Goal: Transaction & Acquisition: Book appointment/travel/reservation

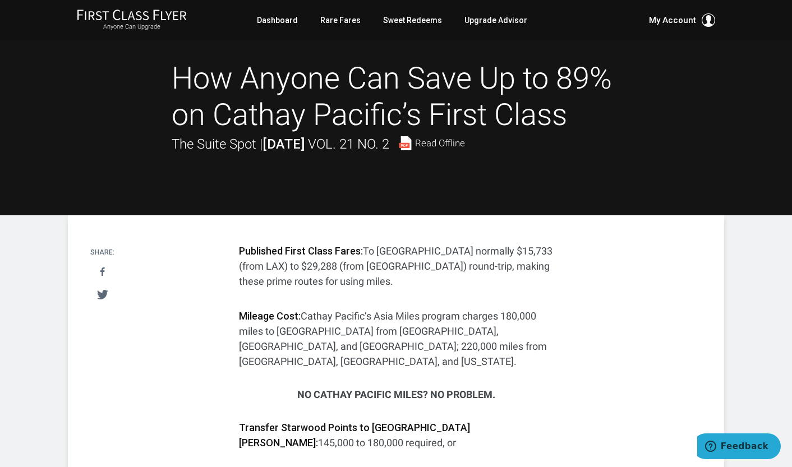
scroll to position [3, 0]
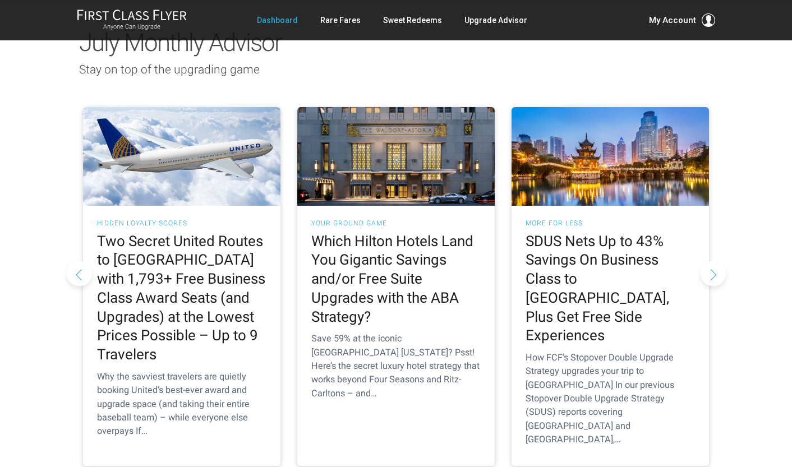
scroll to position [997, 0]
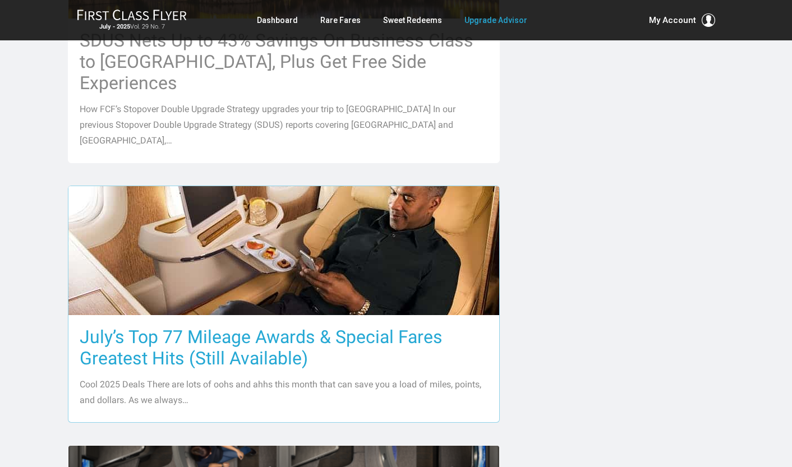
scroll to position [975, 0]
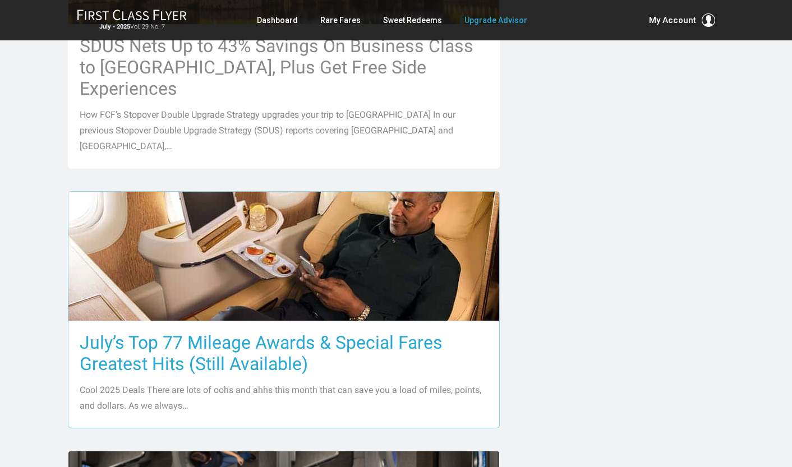
click at [234, 332] on h3 "July’s Top 77 Mileage Awards & Special Fares Greatest Hits (Still Available)" at bounding box center [284, 353] width 408 height 43
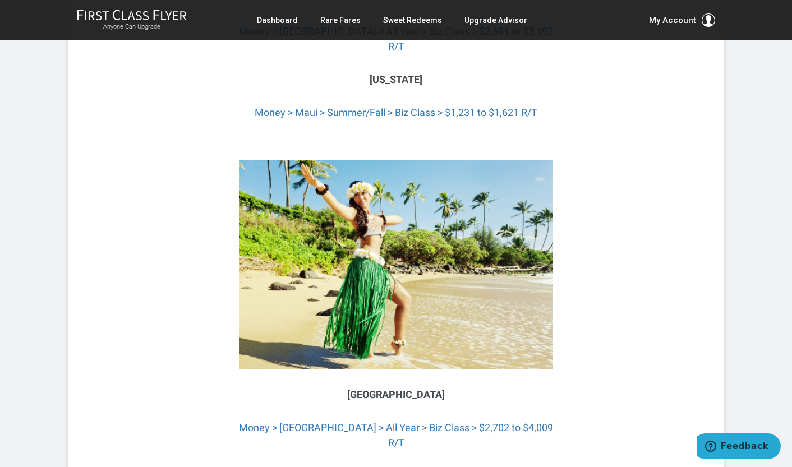
scroll to position [4047, 0]
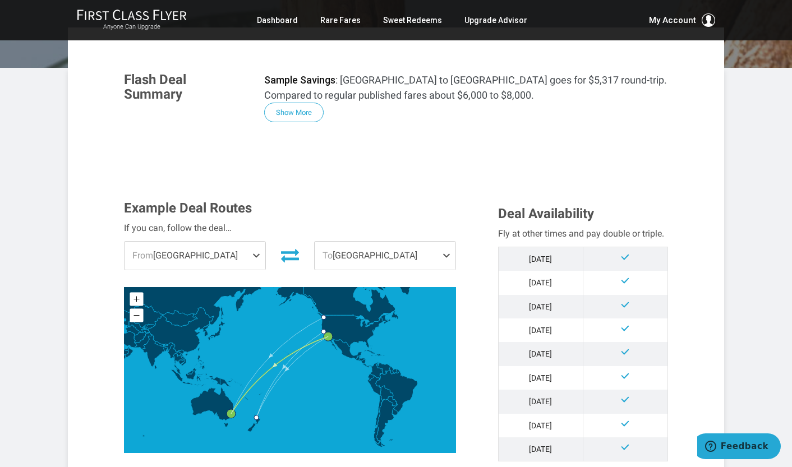
scroll to position [197, 0]
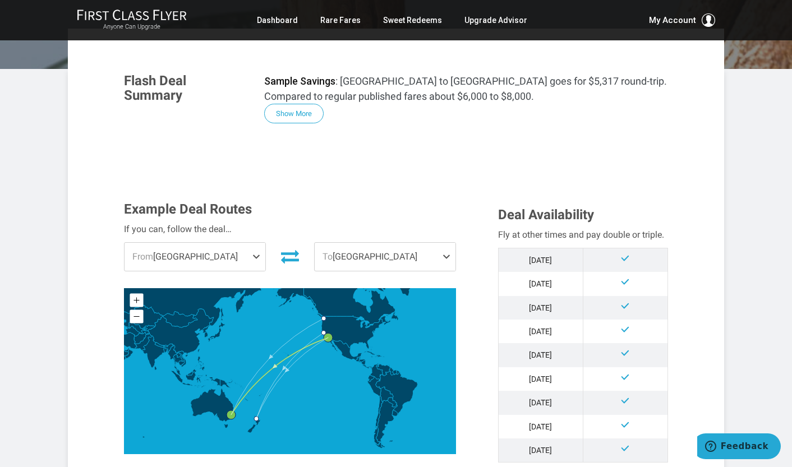
click at [253, 243] on span at bounding box center [258, 257] width 13 height 28
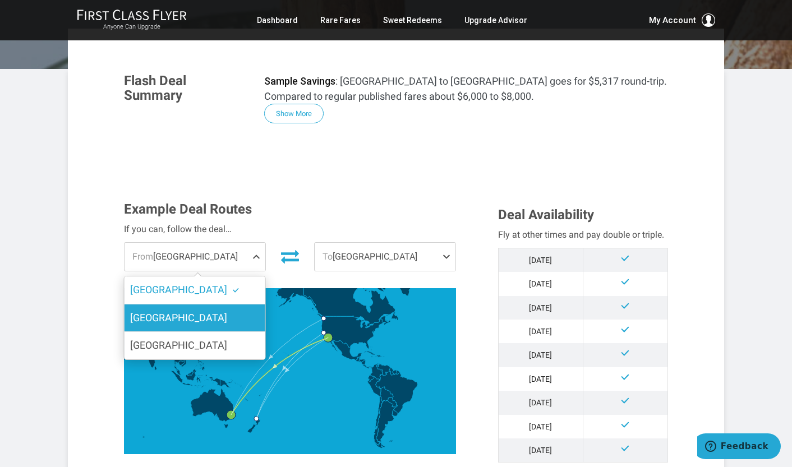
click at [241, 305] on label "[GEOGRAPHIC_DATA]" at bounding box center [195, 318] width 141 height 27
click at [0, 0] on input "[GEOGRAPHIC_DATA]" at bounding box center [0, 0] width 0 height 0
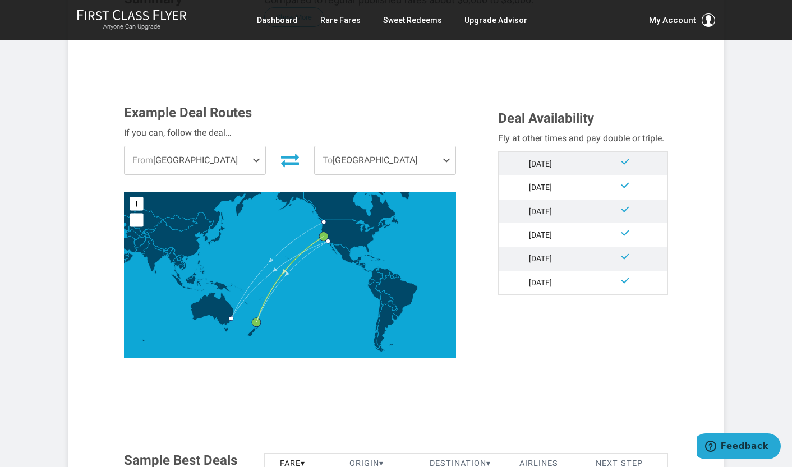
scroll to position [293, 0]
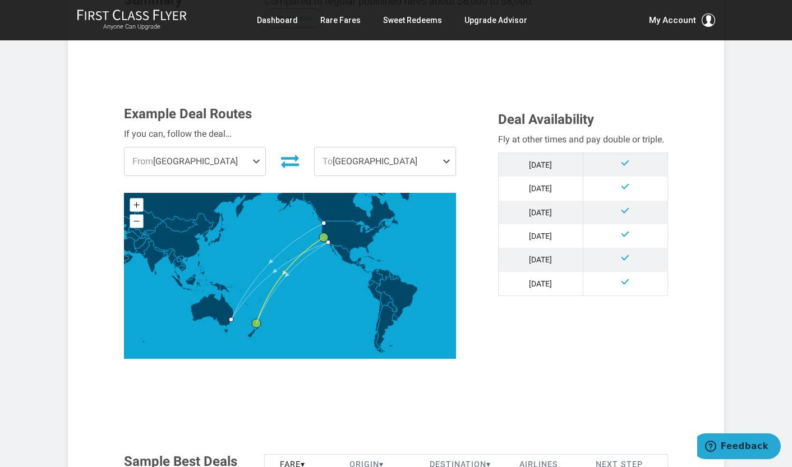
click at [385, 148] on span "To [GEOGRAPHIC_DATA]" at bounding box center [385, 162] width 141 height 28
click at [238, 148] on span "From [GEOGRAPHIC_DATA]" at bounding box center [195, 162] width 141 height 28
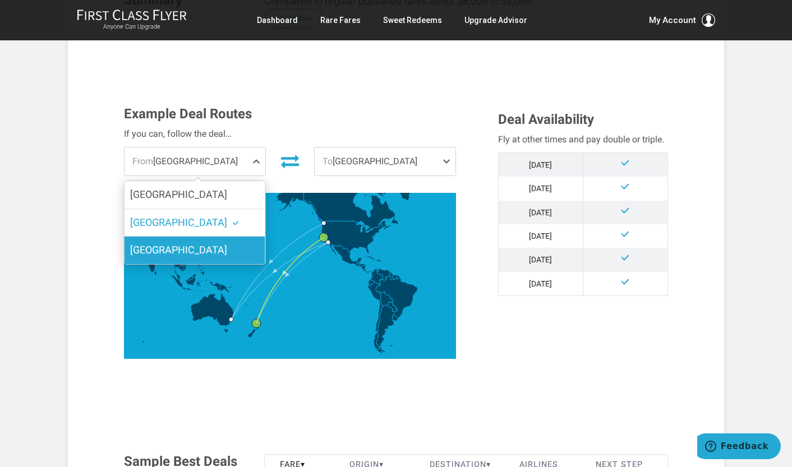
click at [222, 237] on label "[GEOGRAPHIC_DATA]" at bounding box center [195, 250] width 141 height 27
click at [0, 0] on input "[GEOGRAPHIC_DATA]" at bounding box center [0, 0] width 0 height 0
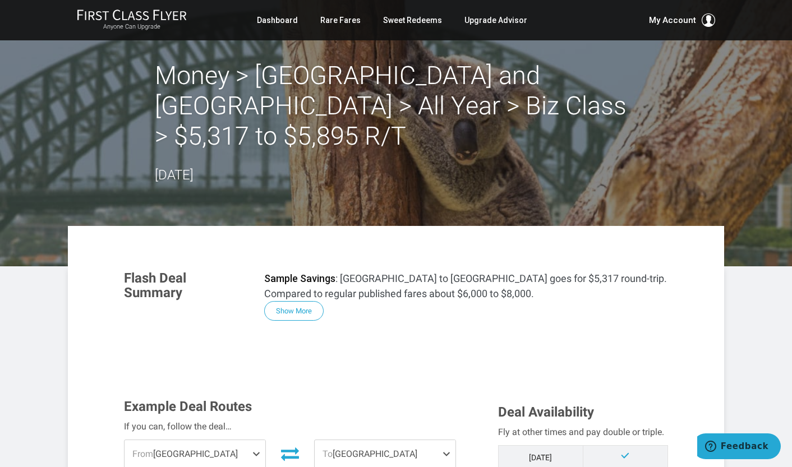
scroll to position [0, 0]
